Goal: Find specific page/section: Find specific page/section

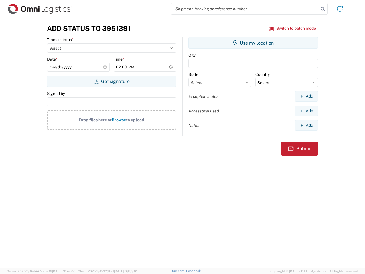
click at [245, 9] on input "search" at bounding box center [245, 8] width 148 height 11
click at [323, 9] on icon at bounding box center [323, 9] width 8 height 8
click at [340, 9] on icon at bounding box center [339, 8] width 9 height 9
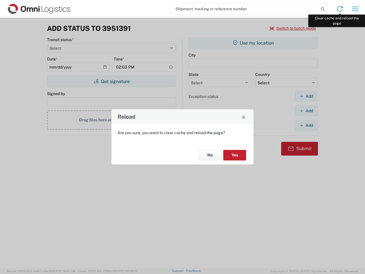
click at [355, 9] on div "Reload Are you sure, you want to clear cache and reload the page? No Yes" at bounding box center [182, 137] width 365 height 274
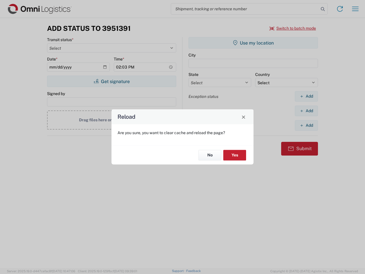
click at [293, 28] on div "Reload Are you sure, you want to clear cache and reload the page? No Yes" at bounding box center [182, 137] width 365 height 274
click at [111, 81] on div "Reload Are you sure, you want to clear cache and reload the page? No Yes" at bounding box center [182, 137] width 365 height 274
click at [253, 43] on div "Reload Are you sure, you want to clear cache and reload the page? No Yes" at bounding box center [182, 137] width 365 height 274
click at [306, 96] on div "Reload Are you sure, you want to clear cache and reload the page? No Yes" at bounding box center [182, 137] width 365 height 274
click at [306, 111] on div "Reload Are you sure, you want to clear cache and reload the page? No Yes" at bounding box center [182, 137] width 365 height 274
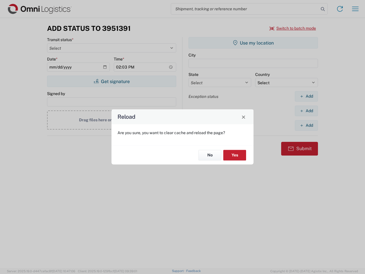
click at [306, 125] on div "Reload Are you sure, you want to clear cache and reload the page? No Yes" at bounding box center [182, 137] width 365 height 274
